Goal: Check status: Check status

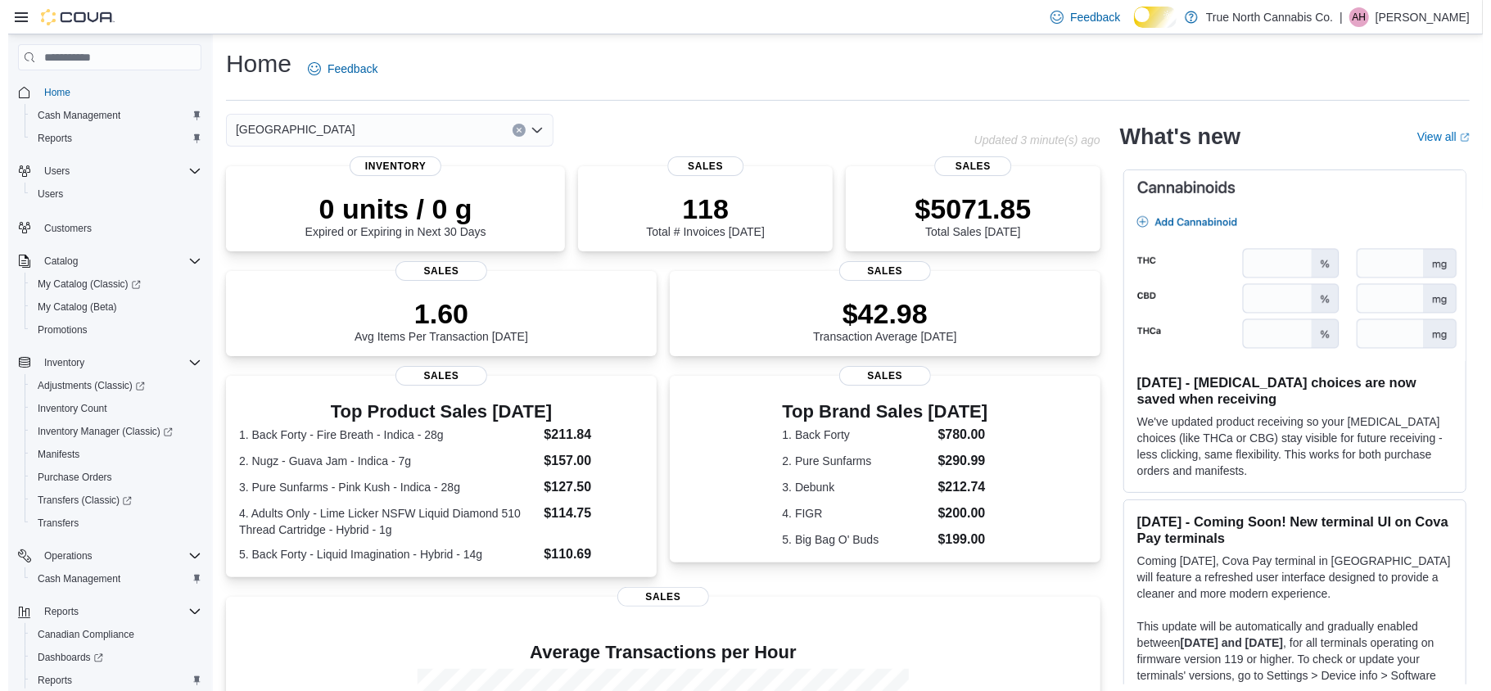
scroll to position [113, 0]
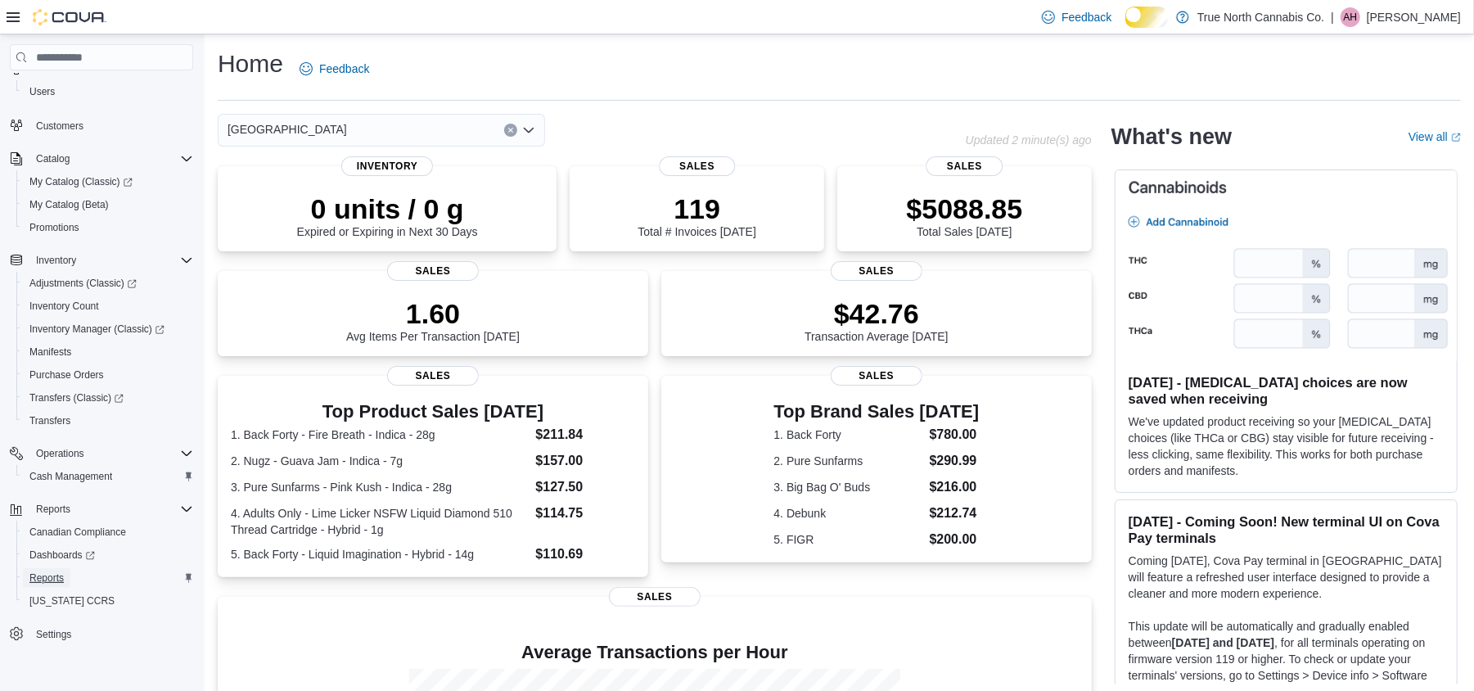
click at [53, 577] on span "Reports" at bounding box center [46, 577] width 34 height 13
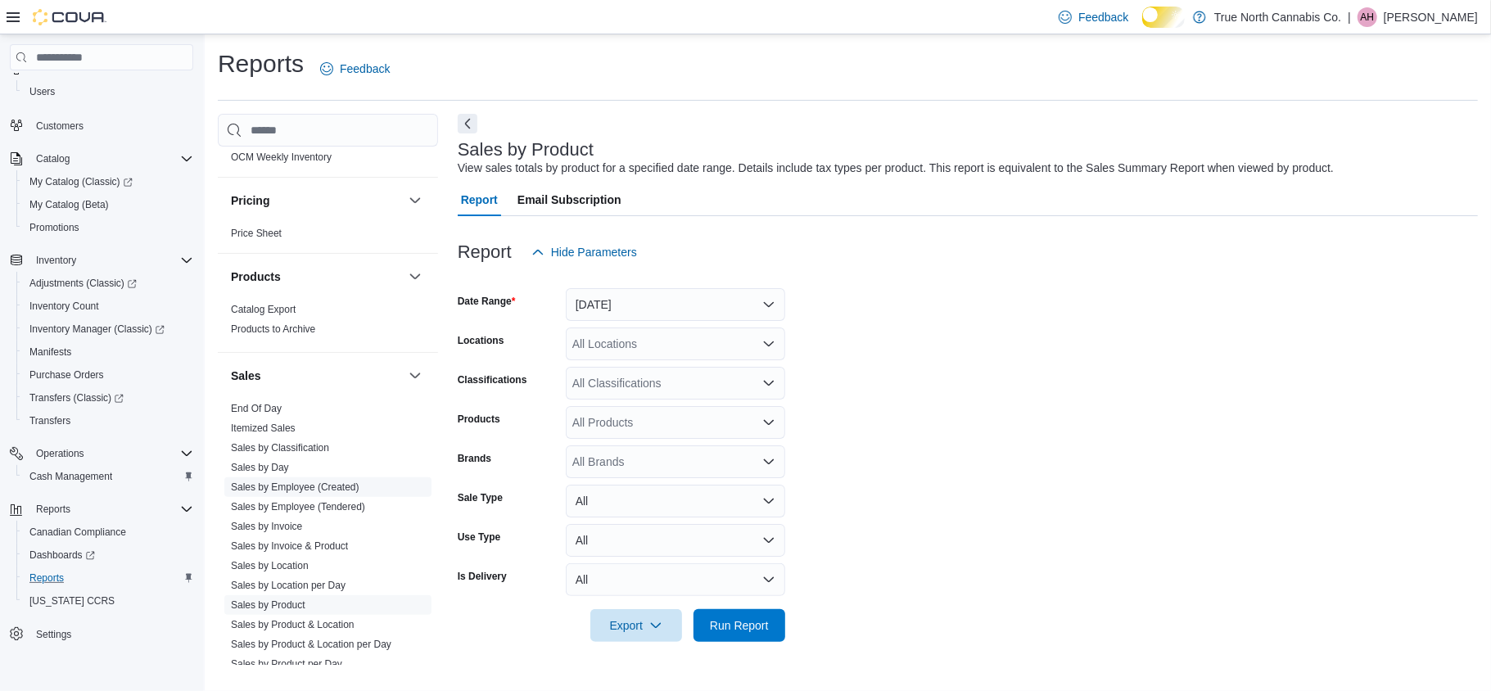
scroll to position [1091, 0]
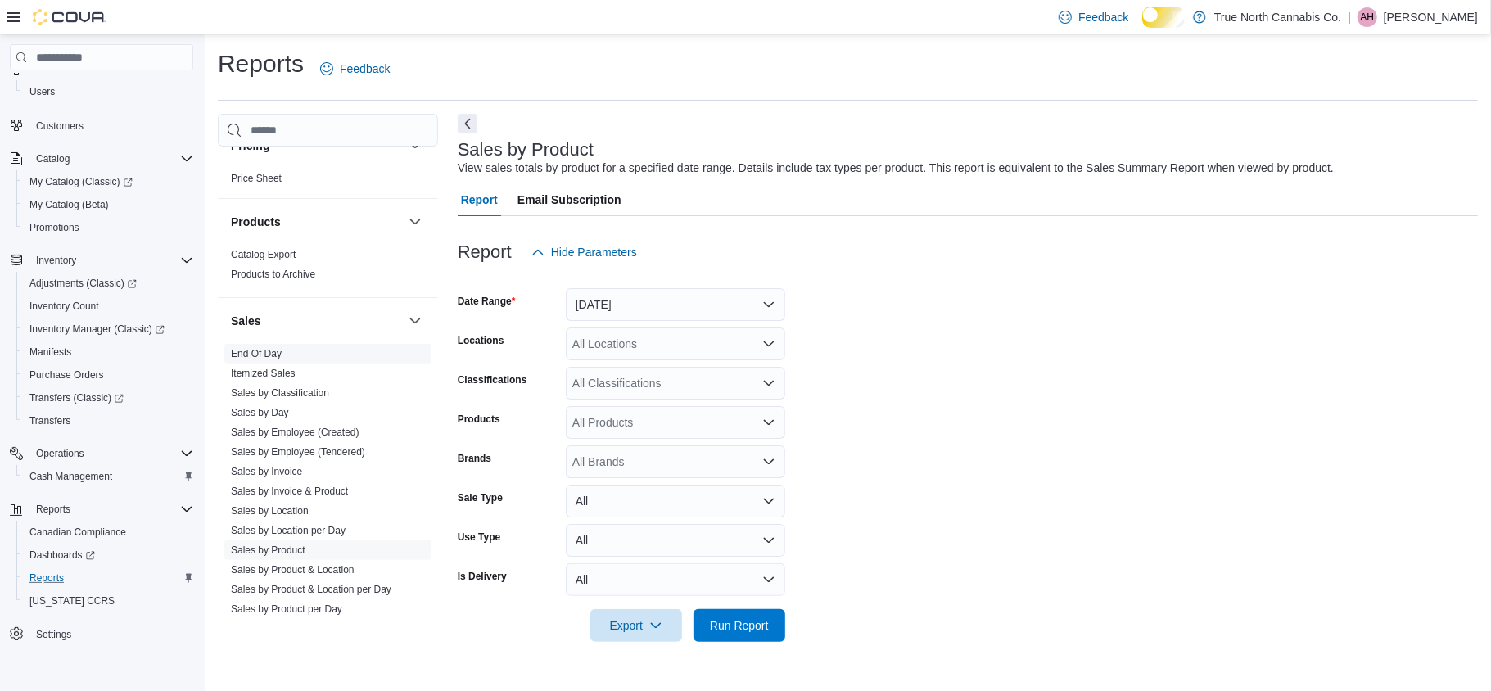
click at [282, 359] on link "End Of Day" at bounding box center [256, 353] width 51 height 11
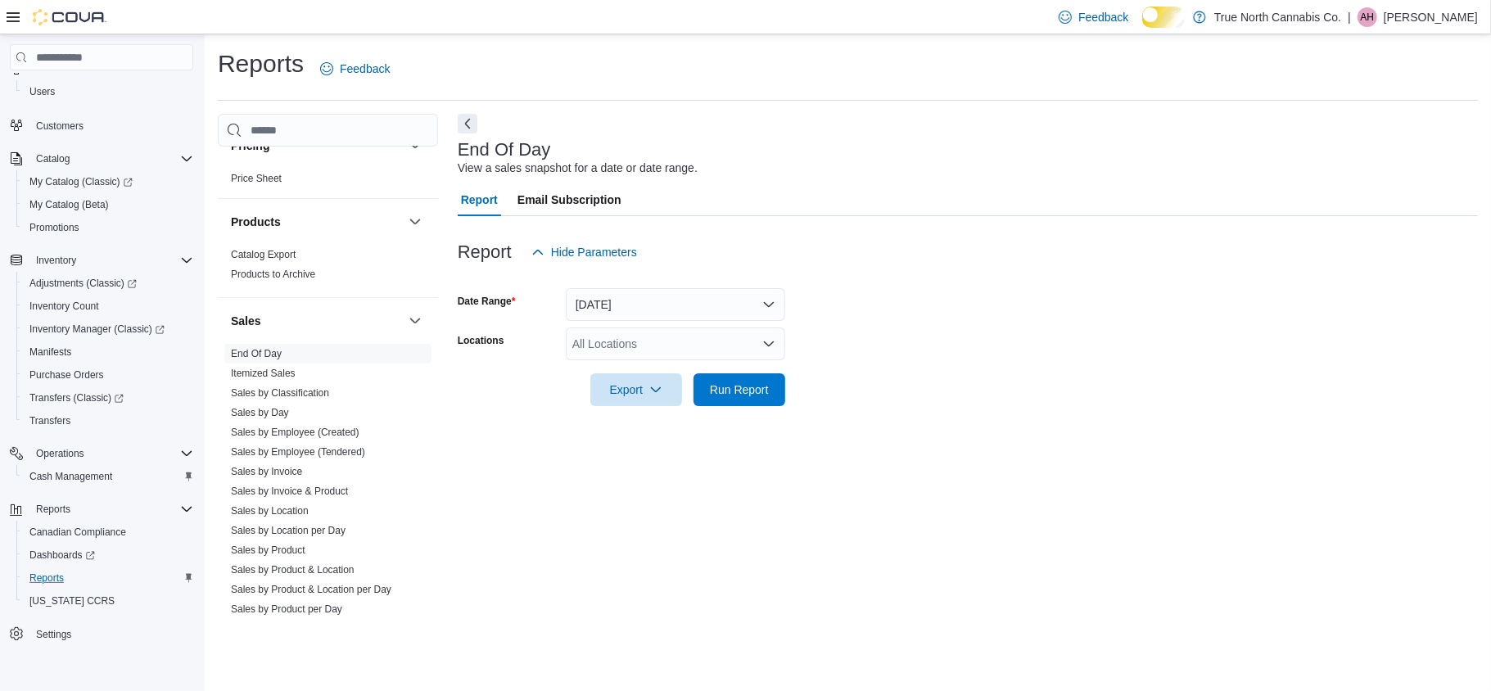
click at [655, 360] on div "All Locations" at bounding box center [675, 343] width 219 height 33
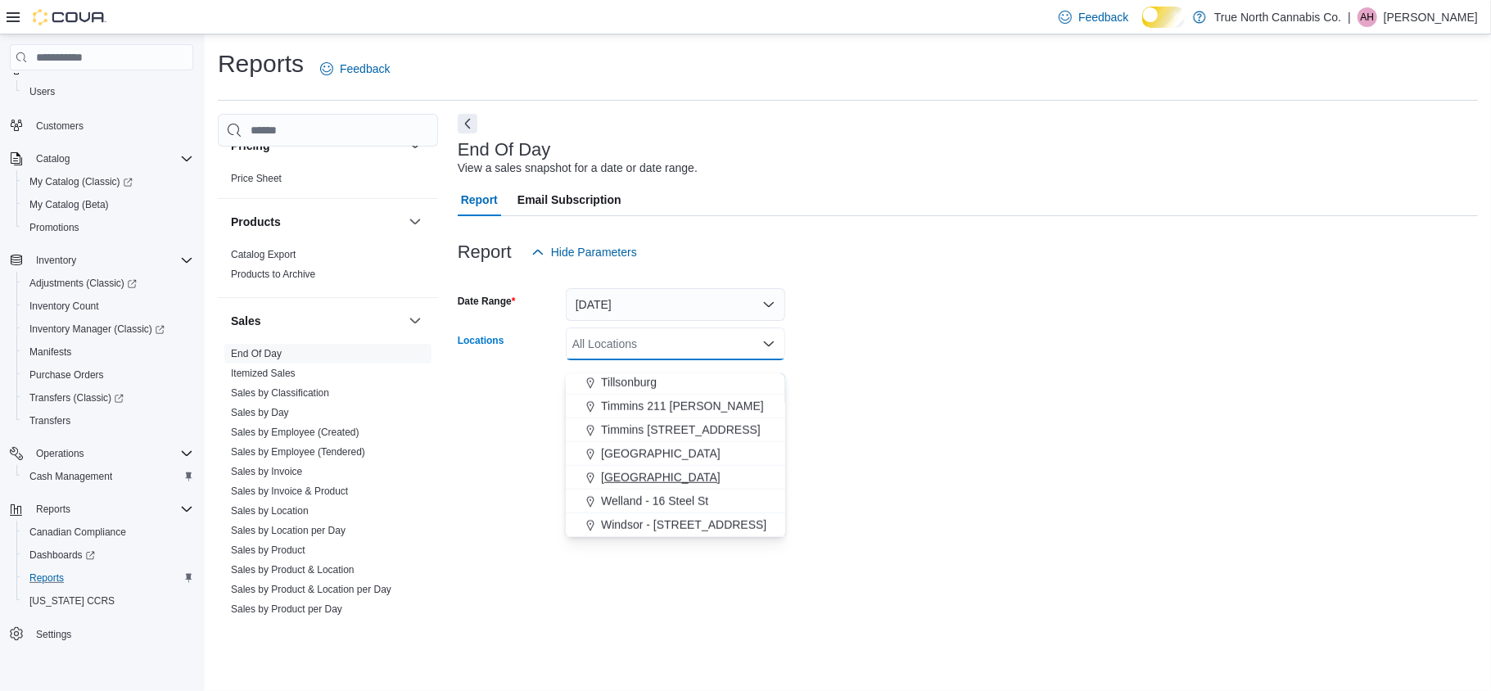
click at [655, 470] on span "[GEOGRAPHIC_DATA]" at bounding box center [661, 477] width 120 height 16
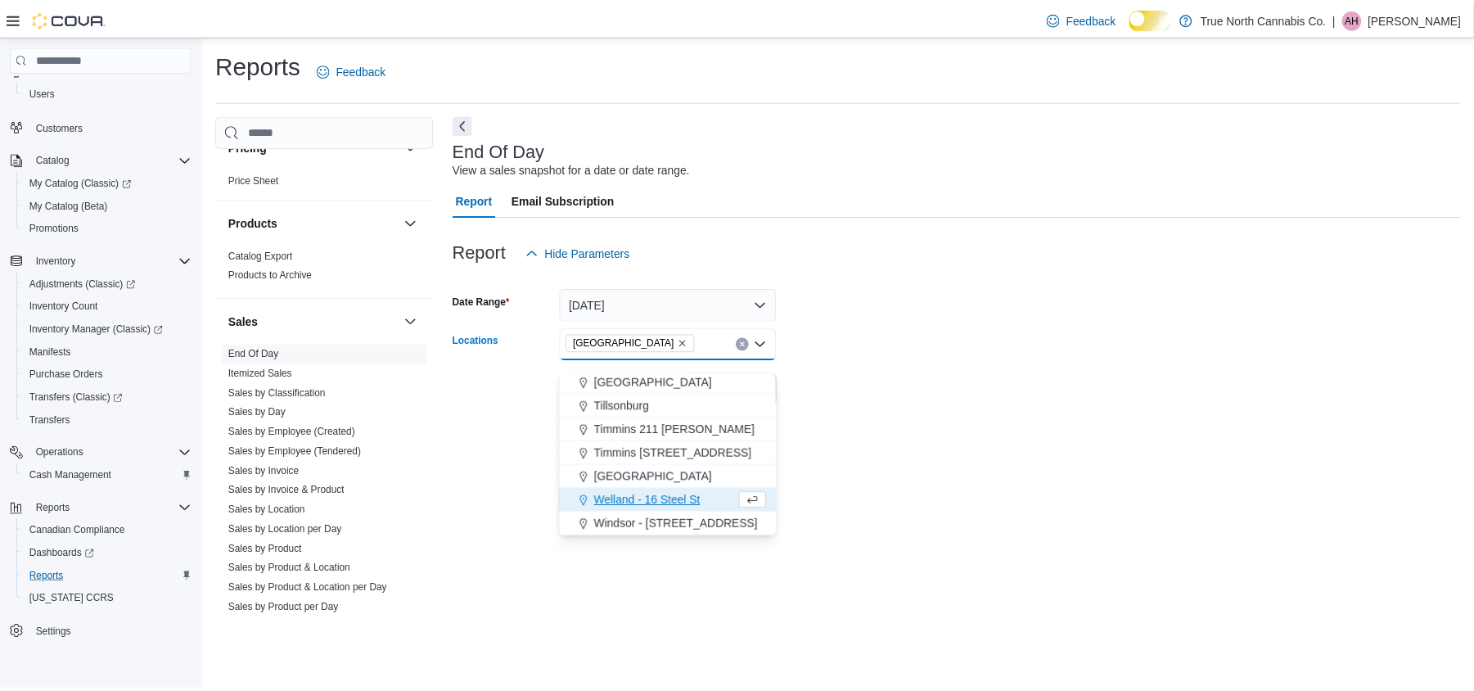
scroll to position [1189, 0]
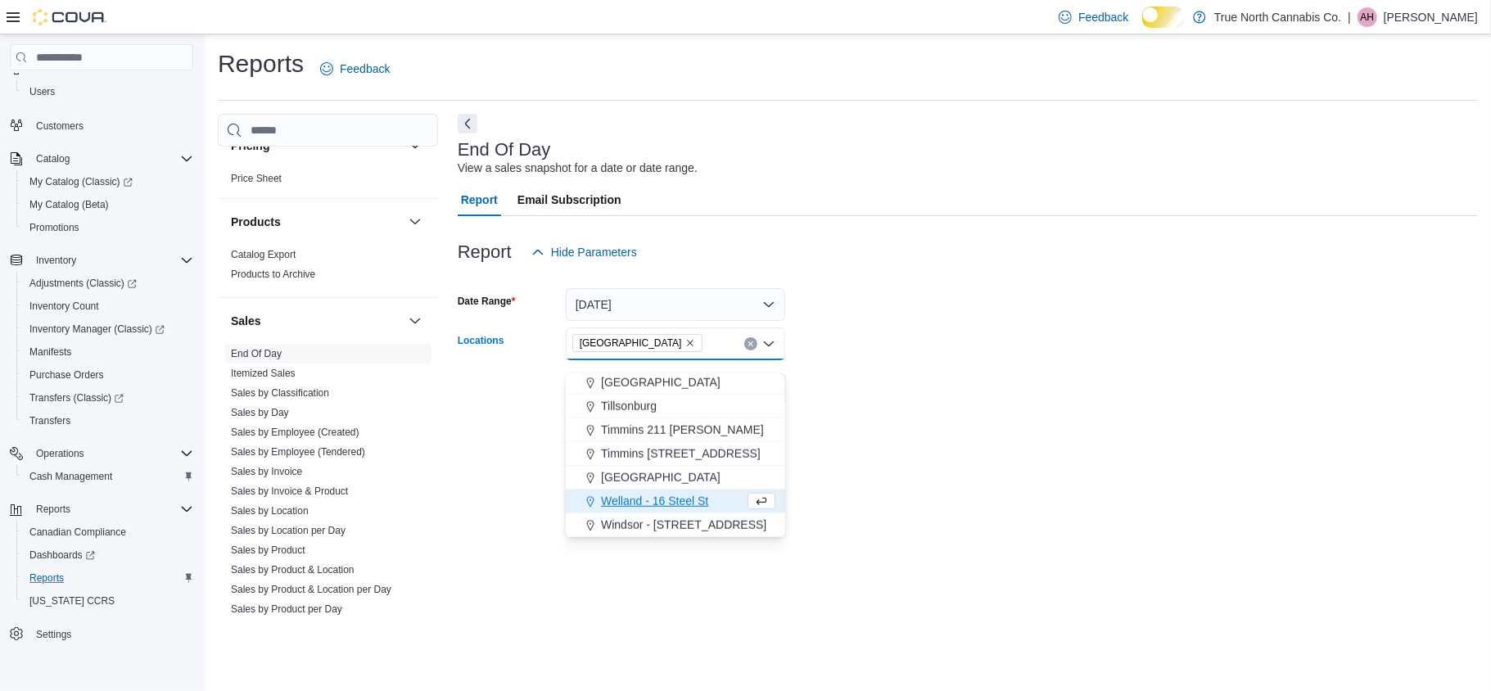
drag, startPoint x: 1033, startPoint y: 408, endPoint x: 888, endPoint y: 429, distance: 146.4
click at [1033, 406] on form "Date Range [DATE] Locations [GEOGRAPHIC_DATA] Combo box. Selected. [GEOGRAPHIC_…" at bounding box center [968, 337] width 1020 height 138
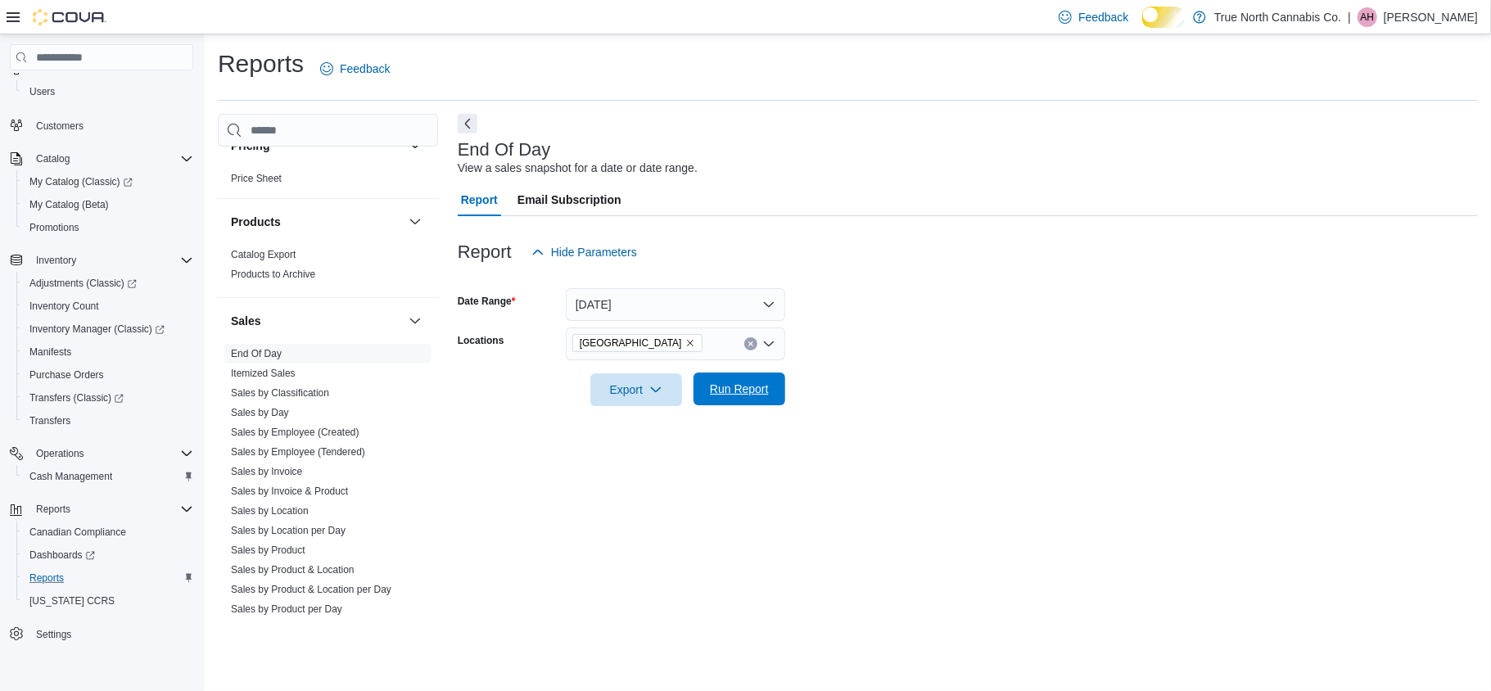
click at [738, 397] on span "Run Report" at bounding box center [739, 389] width 59 height 16
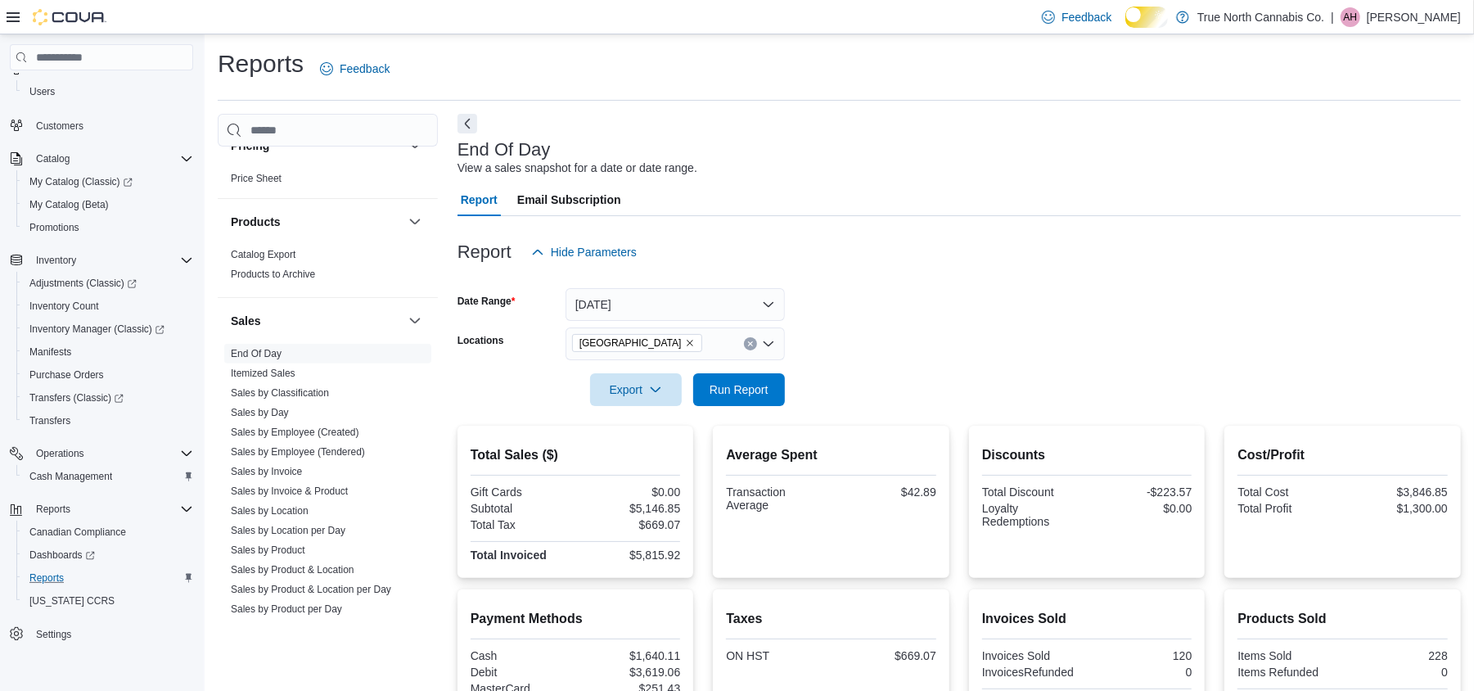
scroll to position [358, 0]
